Goal: Navigation & Orientation: Find specific page/section

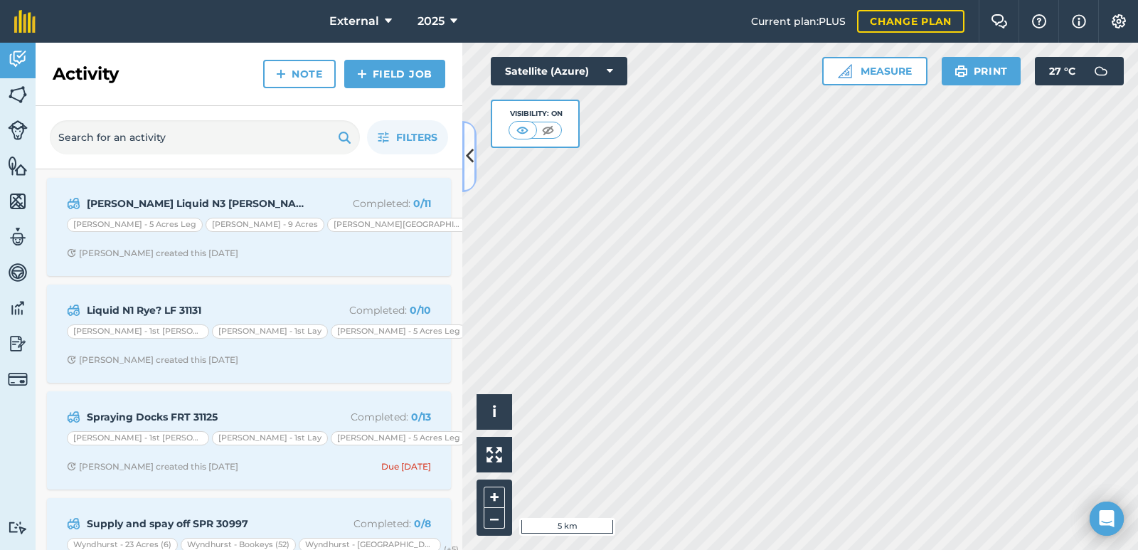
click at [470, 156] on icon at bounding box center [470, 156] width 8 height 25
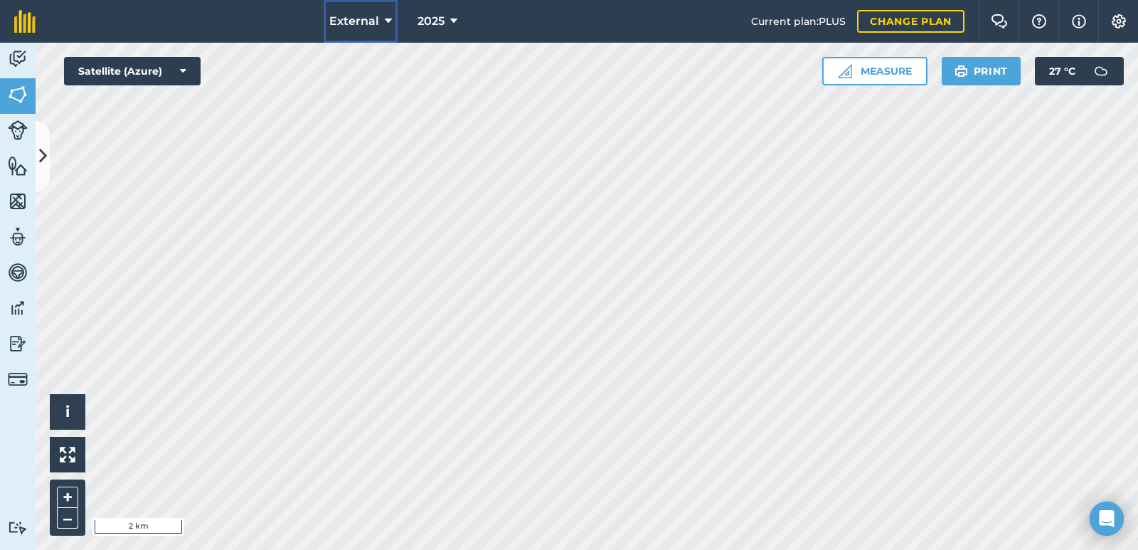
click at [371, 24] on span "External" at bounding box center [354, 21] width 50 height 17
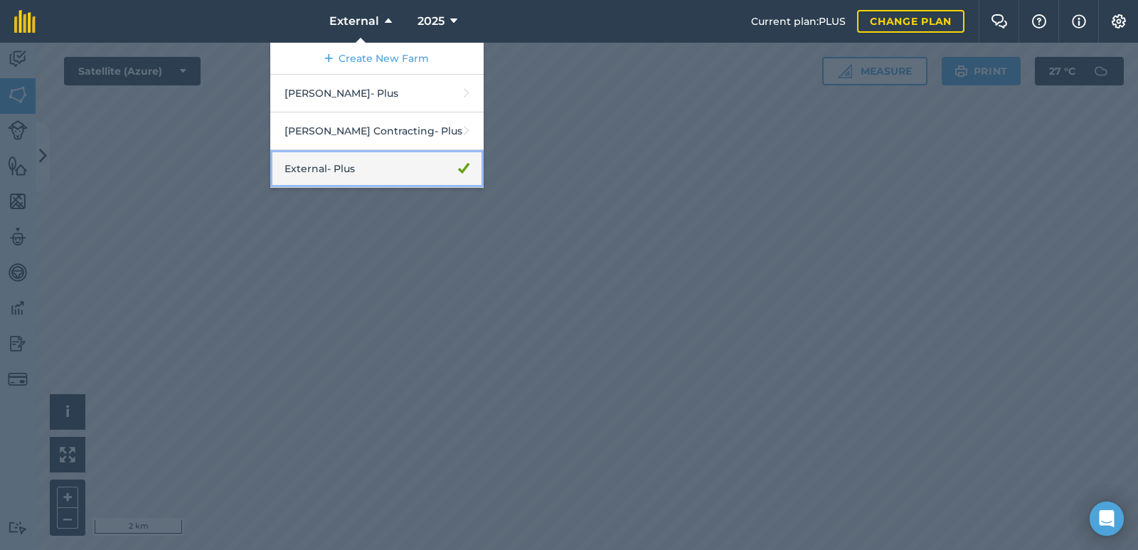
click at [351, 161] on link "External - Plus" at bounding box center [376, 169] width 213 height 38
